Goal: Task Accomplishment & Management: Manage account settings

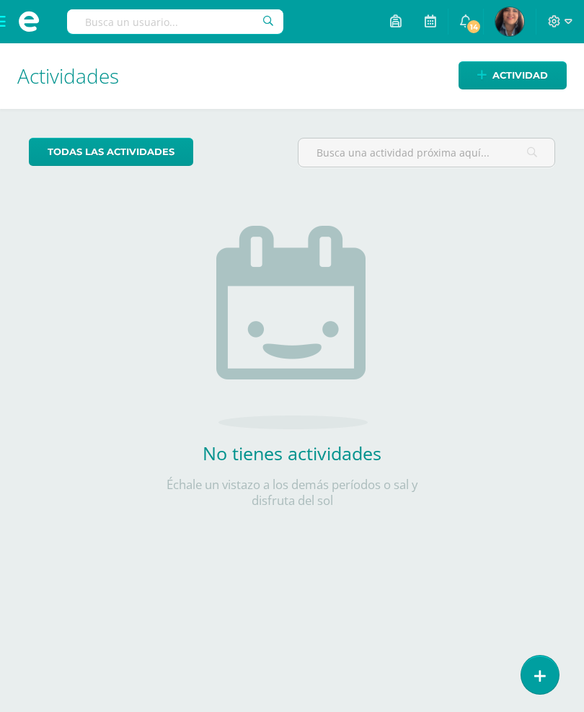
click at [1, 14] on span at bounding box center [29, 21] width 58 height 43
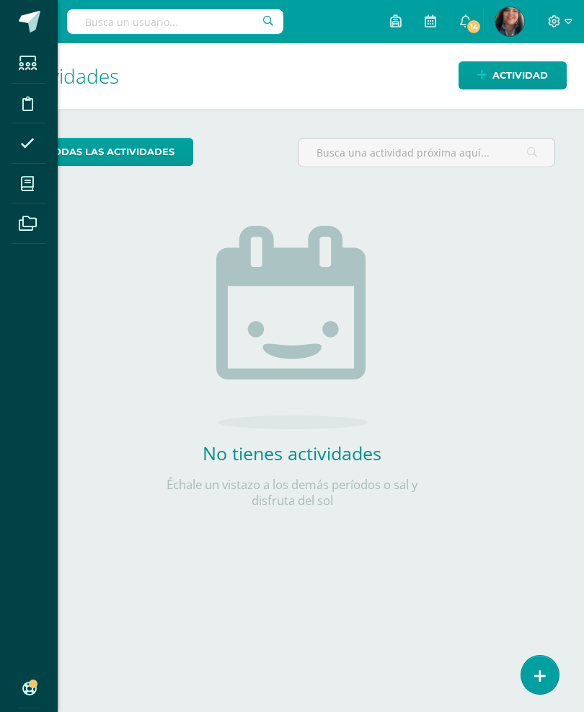
click at [25, 177] on icon at bounding box center [27, 184] width 13 height 14
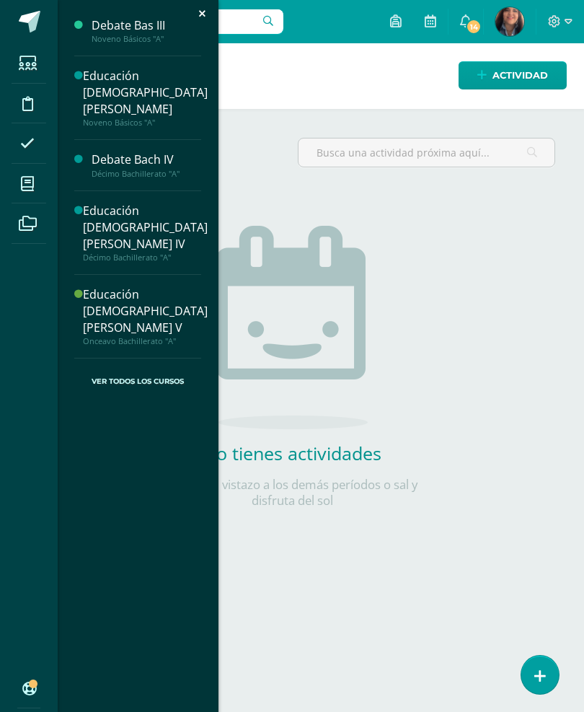
click at [109, 286] on div "Educación [DEMOGRAPHIC_DATA][PERSON_NAME] V" at bounding box center [145, 311] width 125 height 50
click at [118, 252] on div "Décimo Bachillerato "A"" at bounding box center [145, 257] width 125 height 10
click at [122, 205] on div "Educación [DEMOGRAPHIC_DATA][PERSON_NAME] IV" at bounding box center [145, 228] width 125 height 50
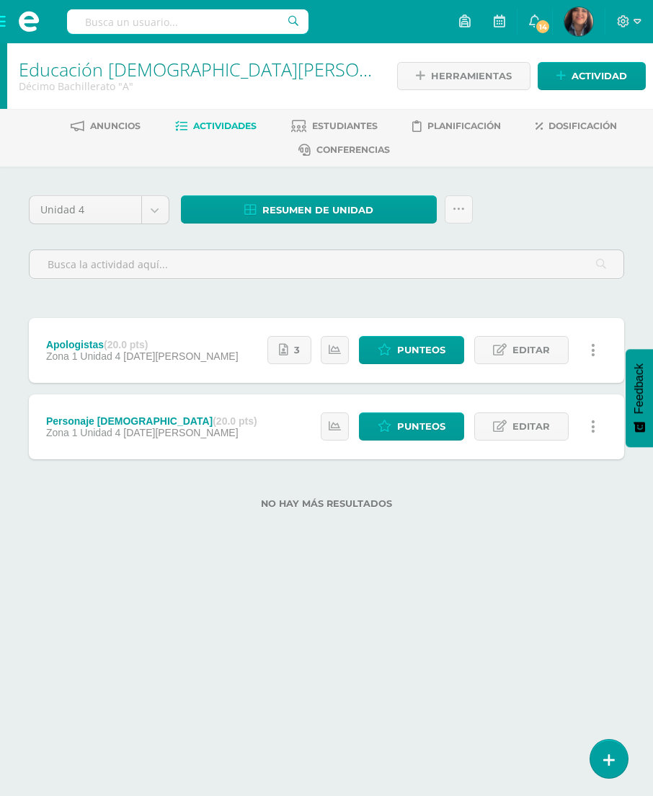
click at [407, 427] on span "Punteos" at bounding box center [421, 426] width 48 height 27
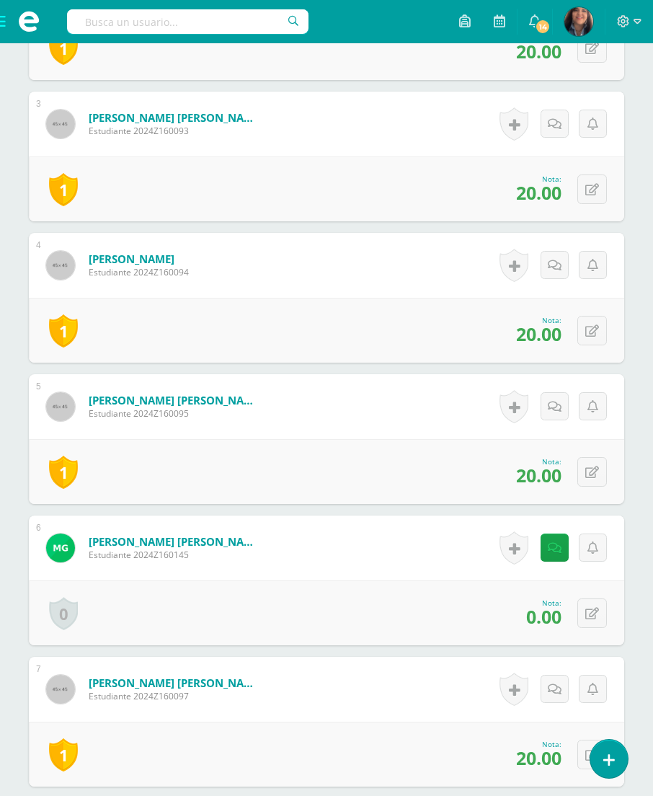
scroll to position [757, 0]
click at [597, 620] on icon at bounding box center [592, 614] width 14 height 12
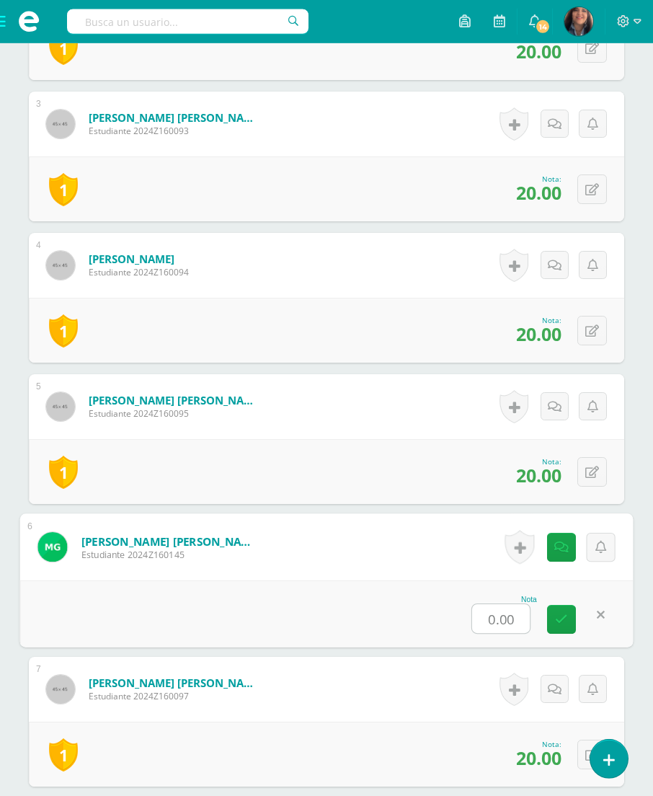
click at [487, 625] on input "0.00" at bounding box center [501, 618] width 58 height 29
click at [501, 624] on input "0.00" at bounding box center [501, 618] width 58 height 29
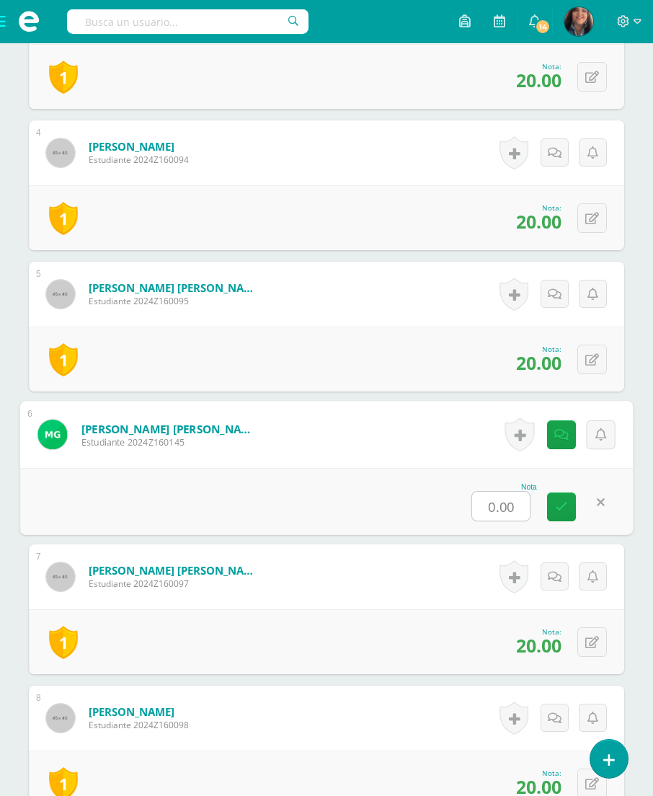
scroll to position [885, 0]
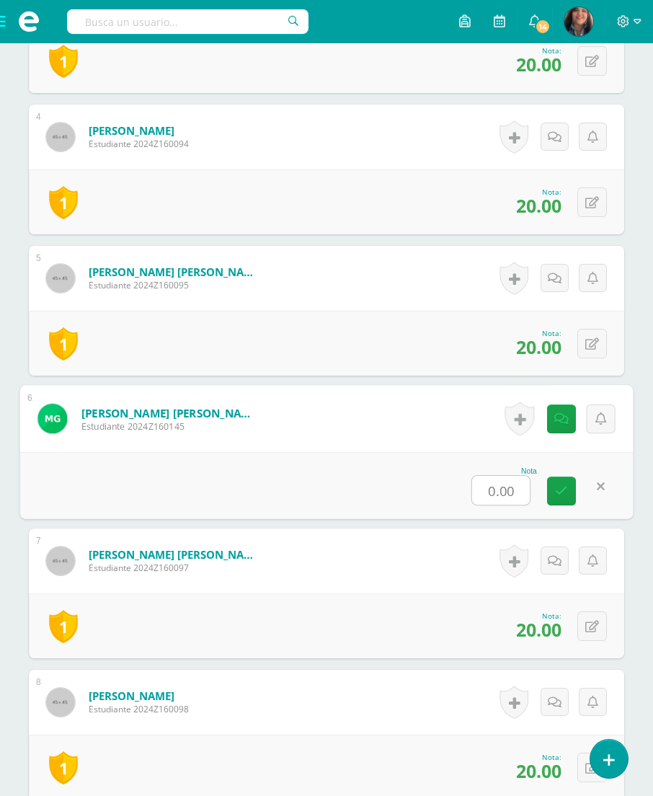
click at [492, 505] on input "0.00" at bounding box center [501, 490] width 58 height 29
type input "17"
click at [561, 484] on link at bounding box center [561, 491] width 29 height 29
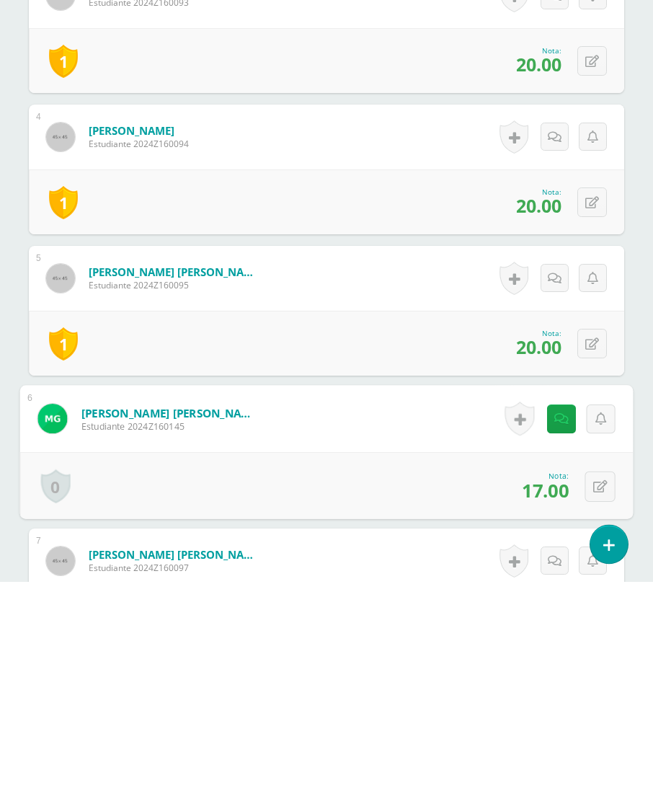
scroll to position [0, 0]
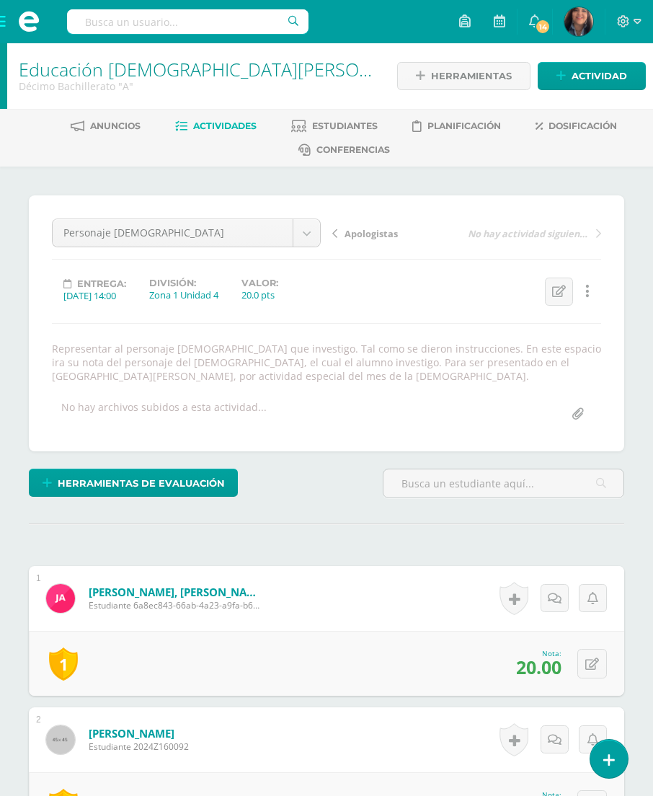
click at [130, 68] on link "Educación [DEMOGRAPHIC_DATA][PERSON_NAME] IV" at bounding box center [237, 69] width 436 height 25
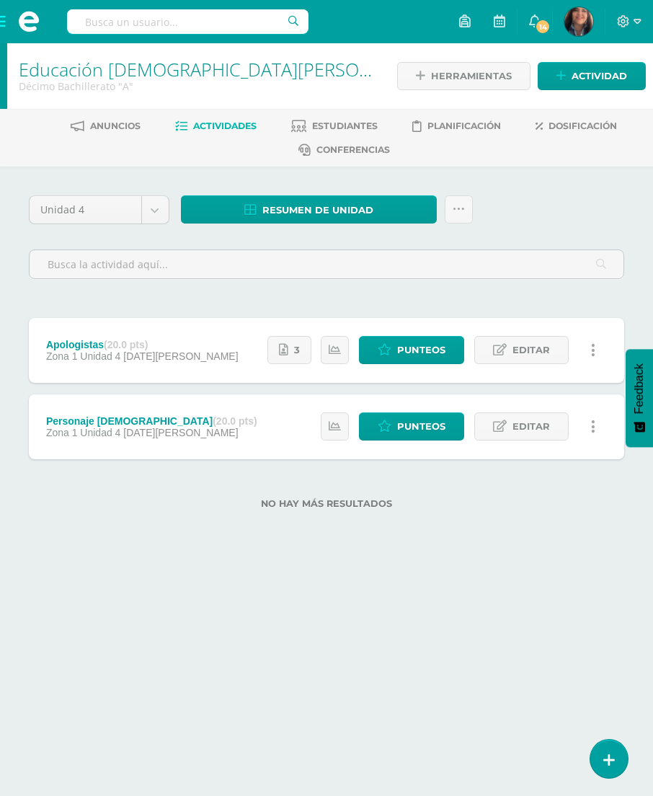
click at [297, 215] on span "Resumen de unidad" at bounding box center [317, 210] width 111 height 27
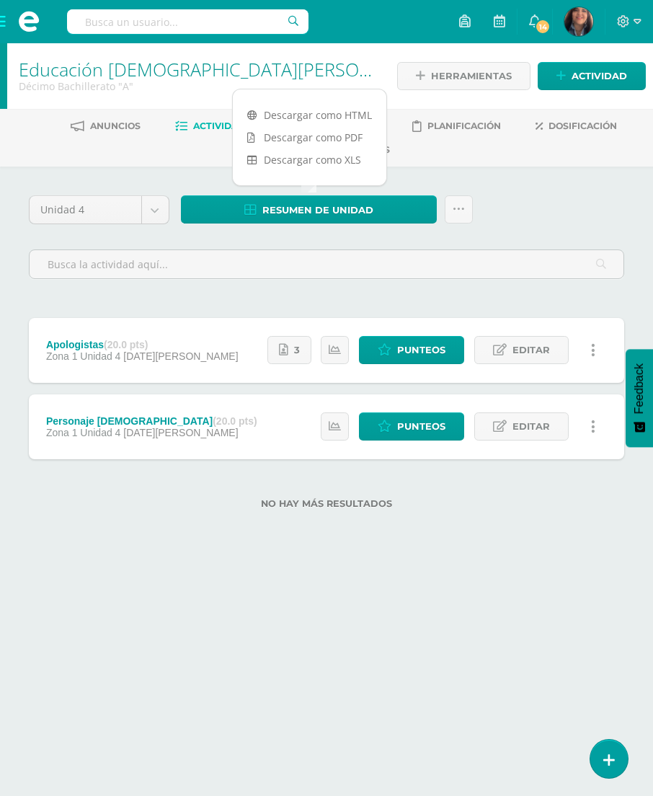
click at [300, 141] on link "Descargar como PDF" at bounding box center [310, 137] width 154 height 22
